Goal: Find specific page/section: Find specific page/section

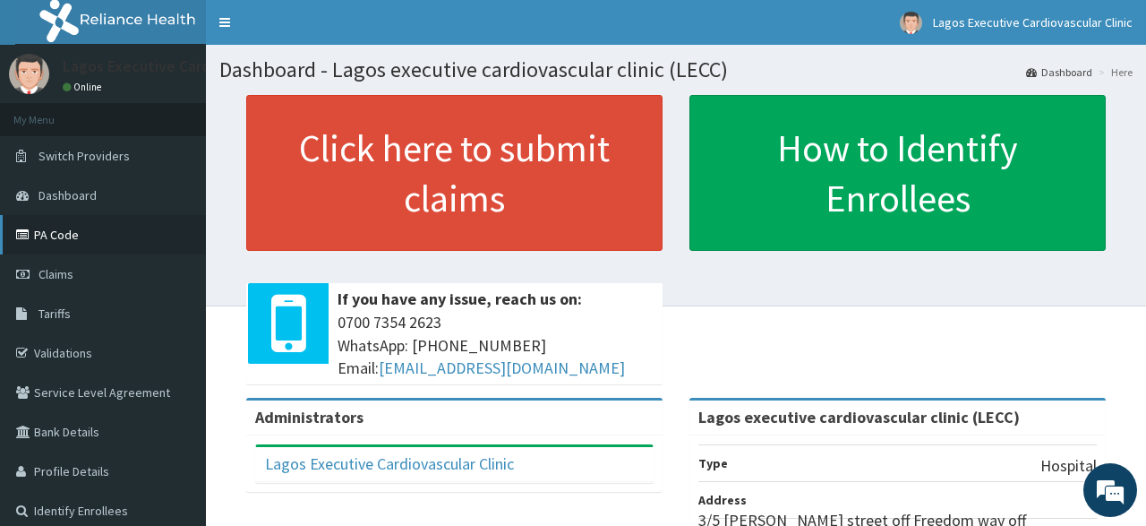
click at [44, 234] on link "PA Code" at bounding box center [103, 234] width 206 height 39
click at [99, 239] on link "PA Code" at bounding box center [103, 234] width 206 height 39
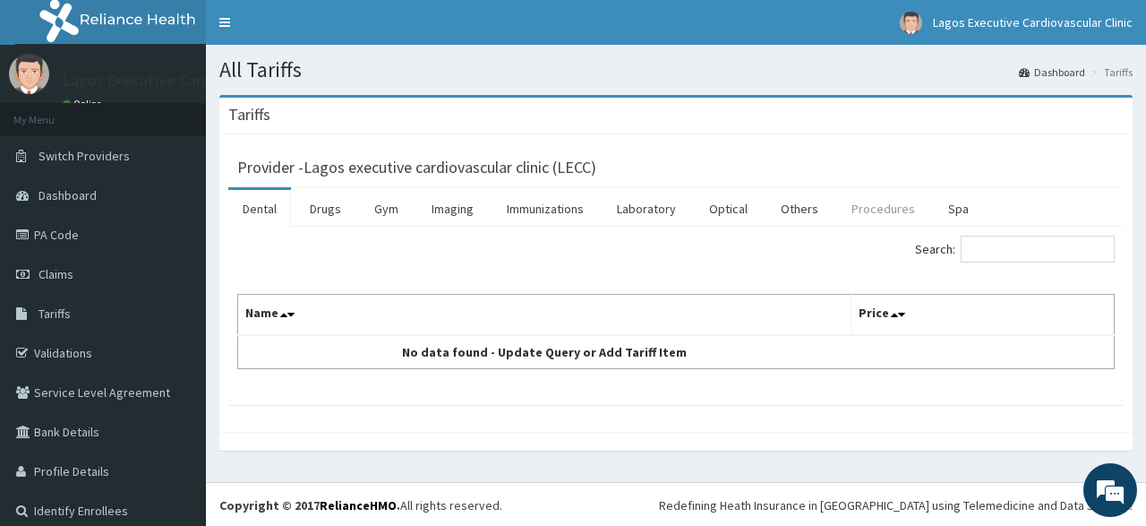
click at [863, 203] on link "Procedures" at bounding box center [883, 209] width 92 height 38
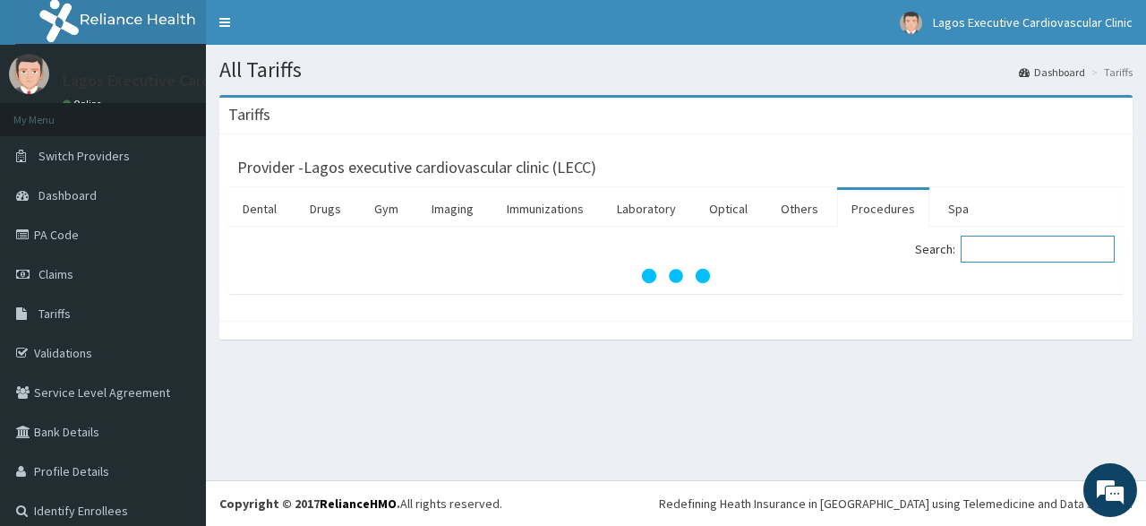
click at [1017, 245] on input "Search:" at bounding box center [1038, 248] width 154 height 27
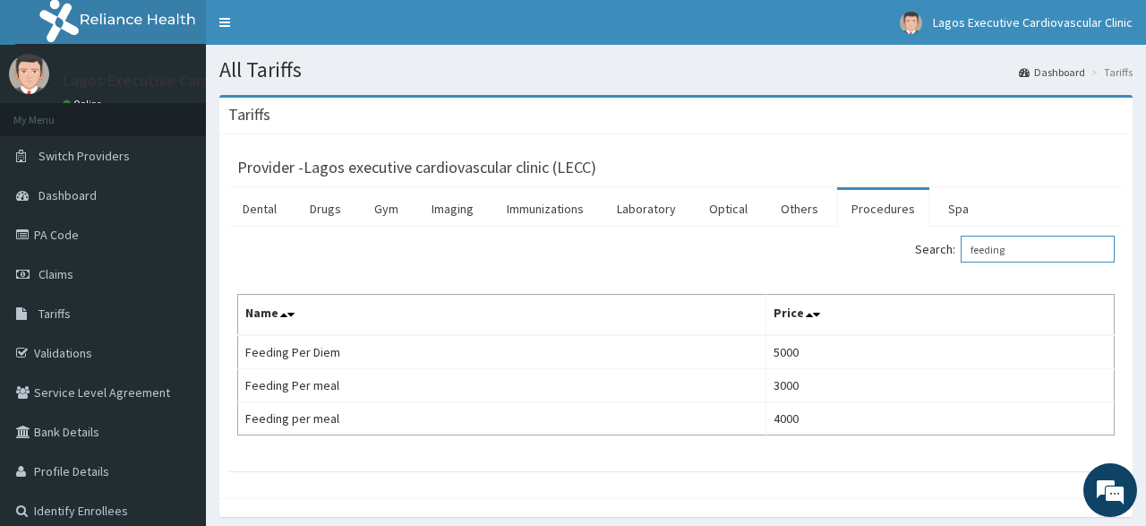
type input "feeding"
click at [636, 273] on div "Search: feeding Name Price Feeding Per Diem 5000 Feeding Per meal 3000 Feeding …" at bounding box center [675, 335] width 877 height 200
